Goal: Information Seeking & Learning: Learn about a topic

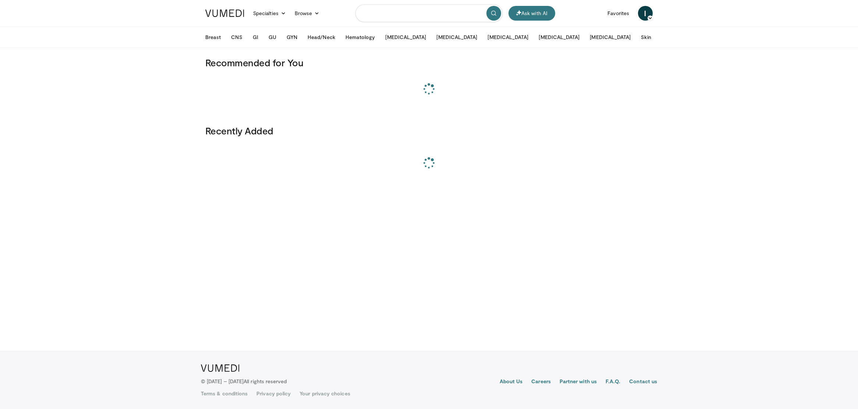
click at [398, 15] on input "Search topics, interventions" at bounding box center [429, 13] width 147 height 18
paste input "**********"
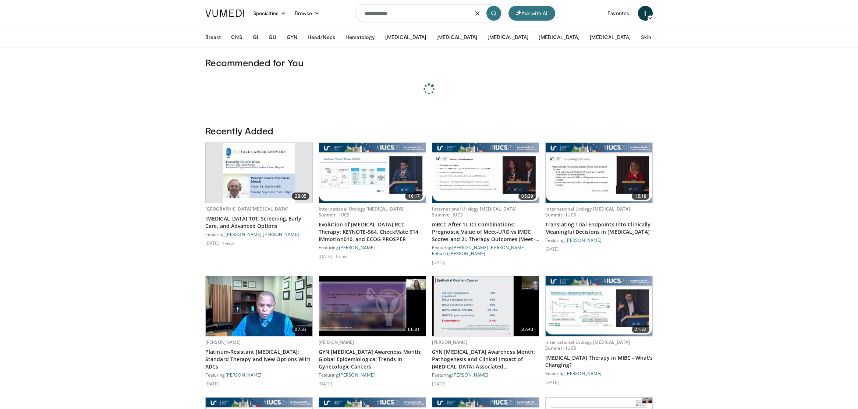
type input "**********"
click at [494, 13] on icon "submit" at bounding box center [494, 13] width 6 height 6
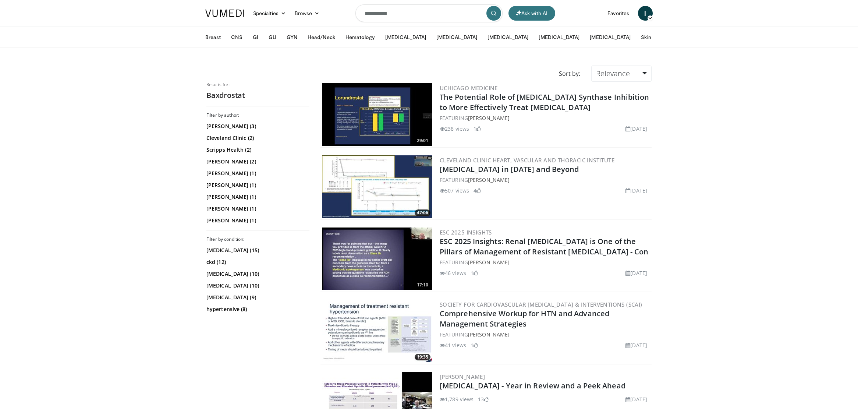
click at [647, 73] on link "Relevance" at bounding box center [621, 74] width 60 height 16
click at [616, 134] on link "Newest" at bounding box center [621, 138] width 58 height 12
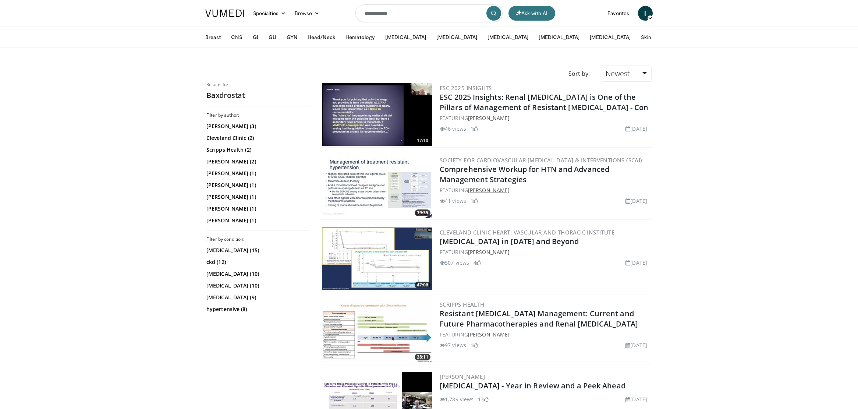
drag, startPoint x: 517, startPoint y: 191, endPoint x: 470, endPoint y: 189, distance: 47.5
click at [470, 190] on div "FEATURING Maria Bonnani" at bounding box center [545, 190] width 211 height 8
drag, startPoint x: 471, startPoint y: 170, endPoint x: 513, endPoint y: 169, distance: 42.0
click at [471, 170] on link "Comprehensive Workup for HTN and Advanced Management Strategies" at bounding box center [525, 174] width 170 height 20
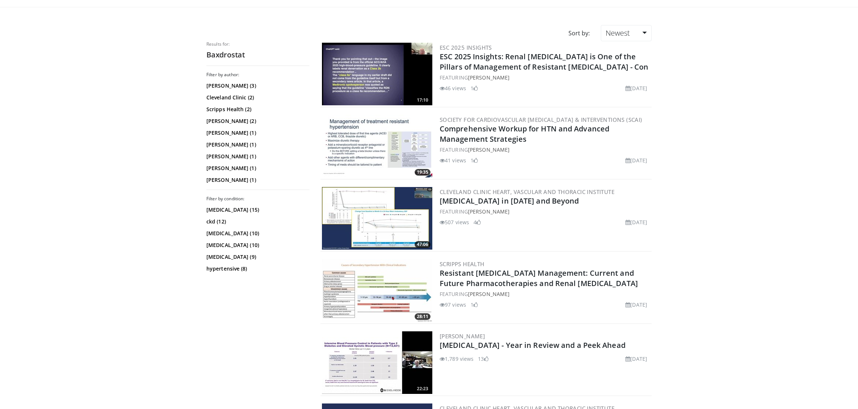
scroll to position [46, 0]
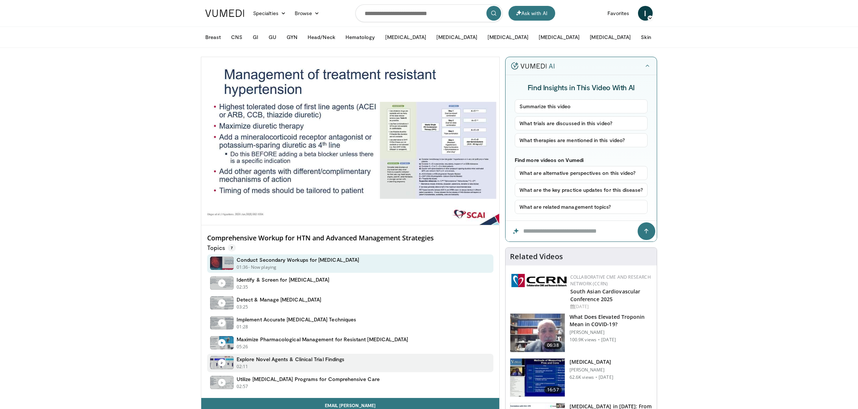
click at [286, 358] on h4 "Explore Novel Agents & Clinical Trial Findings" at bounding box center [291, 359] width 108 height 7
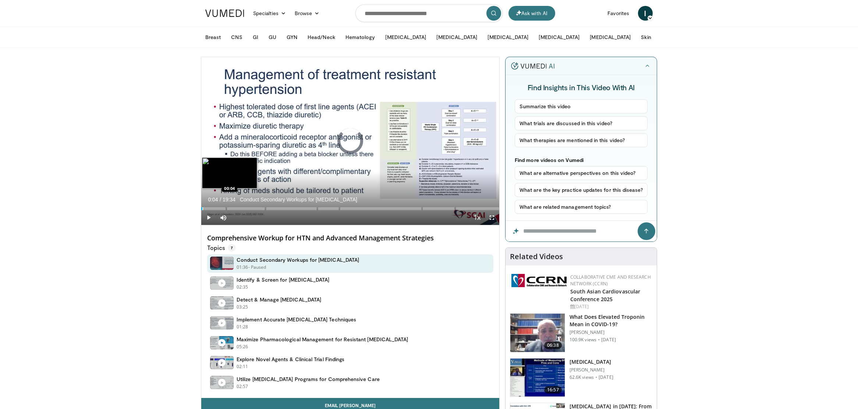
click at [202, 207] on div "Progress Bar" at bounding box center [202, 208] width 1 height 3
